Goal: Transaction & Acquisition: Purchase product/service

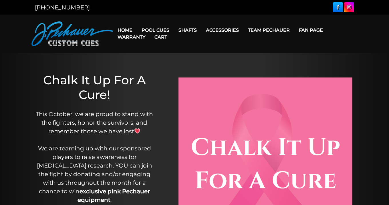
click at [157, 30] on link "Cart" at bounding box center [161, 37] width 22 height 15
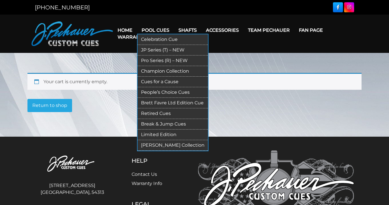
click at [159, 29] on link "Pool Cues" at bounding box center [155, 30] width 37 height 15
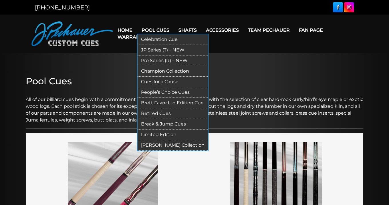
click at [158, 26] on link "Pool Cues" at bounding box center [155, 30] width 37 height 15
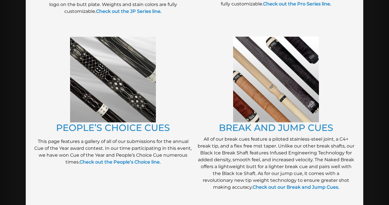
scroll to position [446, 0]
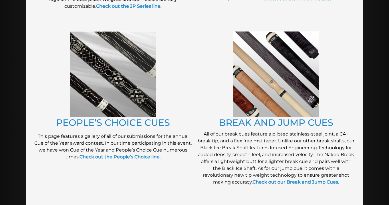
click at [252, 92] on img at bounding box center [276, 74] width 86 height 86
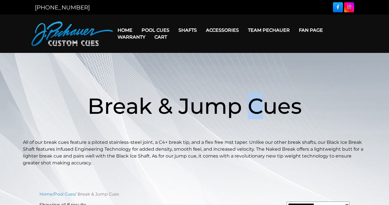
click at [255, 89] on h1 "Break & Jump Cues" at bounding box center [194, 106] width 343 height 66
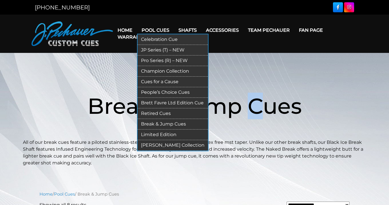
click at [164, 59] on link "Pro Series (R) – NEW" at bounding box center [173, 61] width 70 height 11
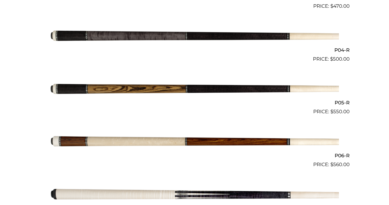
scroll to position [326, 0]
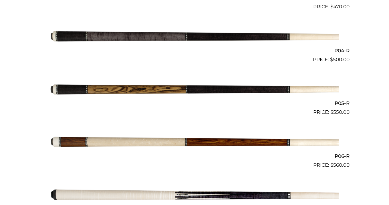
drag, startPoint x: 178, startPoint y: 131, endPoint x: 180, endPoint y: 137, distance: 6.5
click at [178, 130] on img at bounding box center [194, 142] width 289 height 48
click at [179, 139] on img at bounding box center [194, 142] width 289 height 48
click at [179, 142] on img at bounding box center [194, 142] width 289 height 48
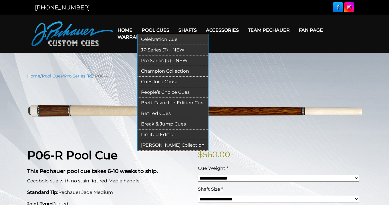
click at [165, 92] on link "People’s Choice Cues" at bounding box center [173, 92] width 70 height 11
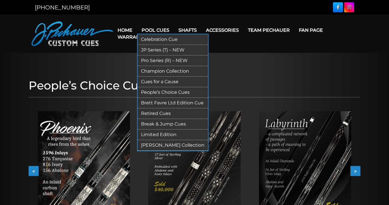
click at [161, 132] on link "Limited Edition" at bounding box center [173, 135] width 70 height 11
click at [163, 71] on link "Champion Collection" at bounding box center [173, 71] width 70 height 11
click at [162, 71] on link "Champion Collection" at bounding box center [173, 71] width 70 height 11
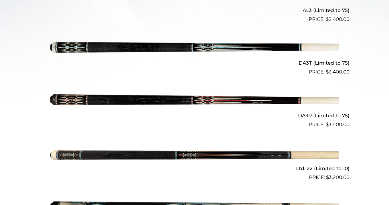
scroll to position [227, 0]
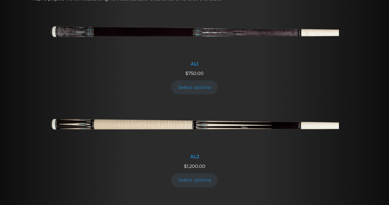
scroll to position [247, 0]
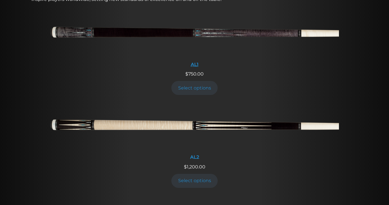
click at [148, 32] on img at bounding box center [194, 34] width 289 height 48
